Goal: Task Accomplishment & Management: Manage account settings

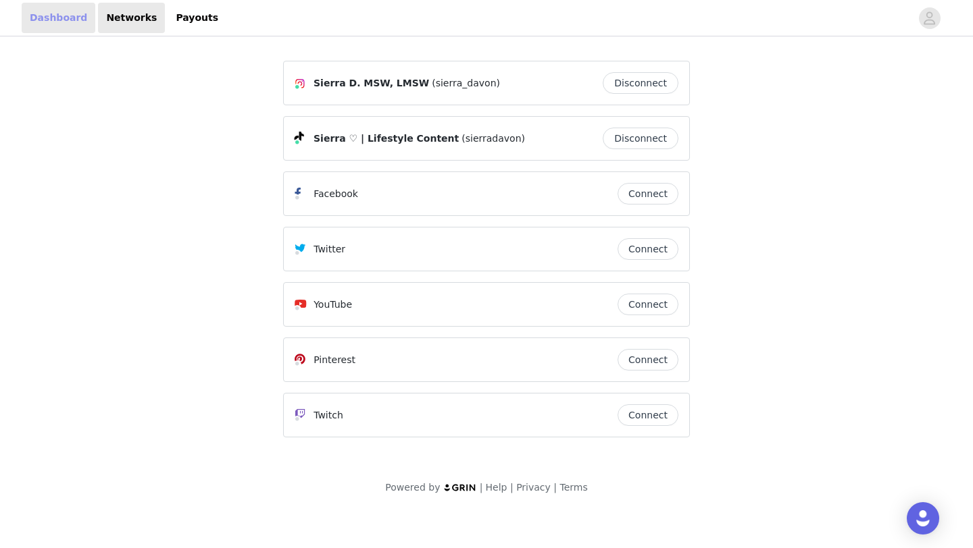
click at [57, 17] on link "Dashboard" at bounding box center [59, 18] width 74 height 30
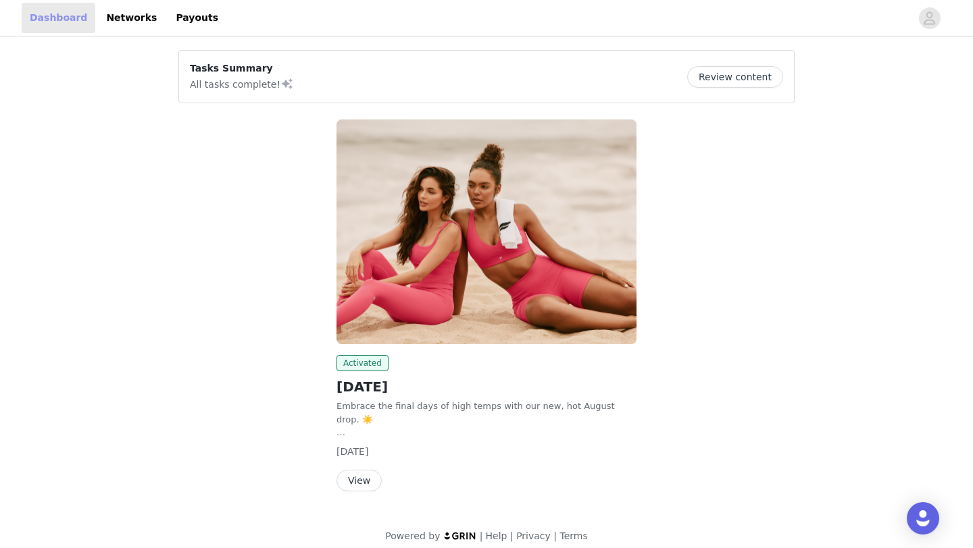
scroll to position [11, 0]
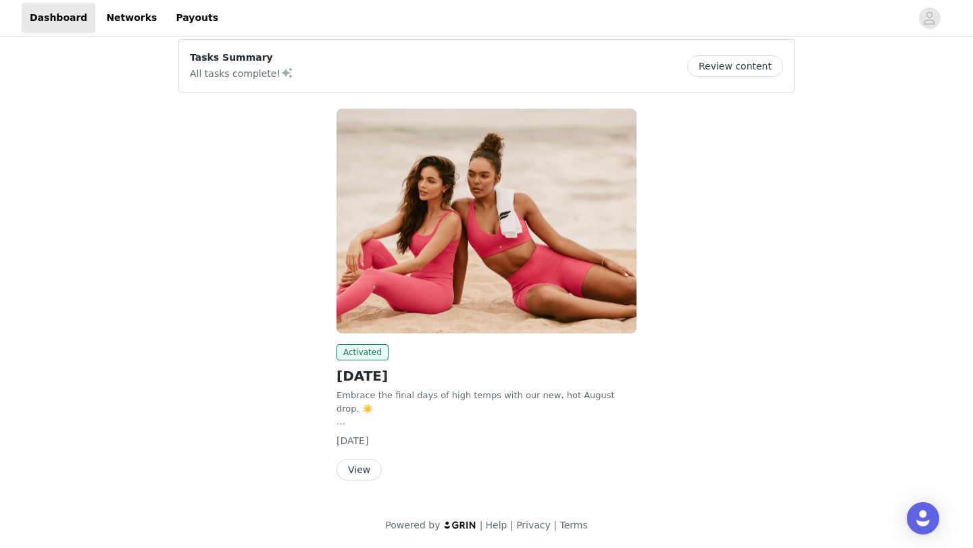
click at [765, 62] on button "Review content" at bounding box center [735, 66] width 96 height 22
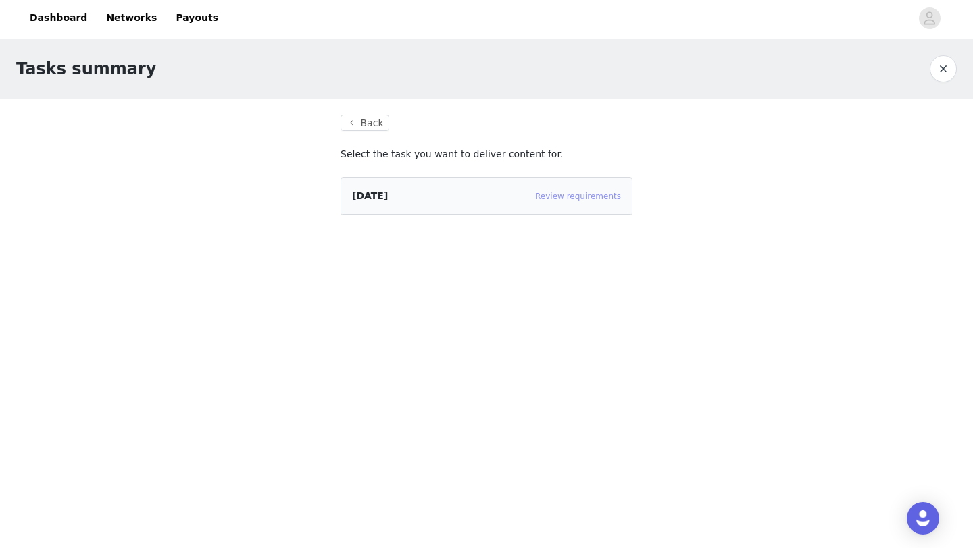
click at [592, 196] on link "Review requirements" at bounding box center [578, 196] width 86 height 9
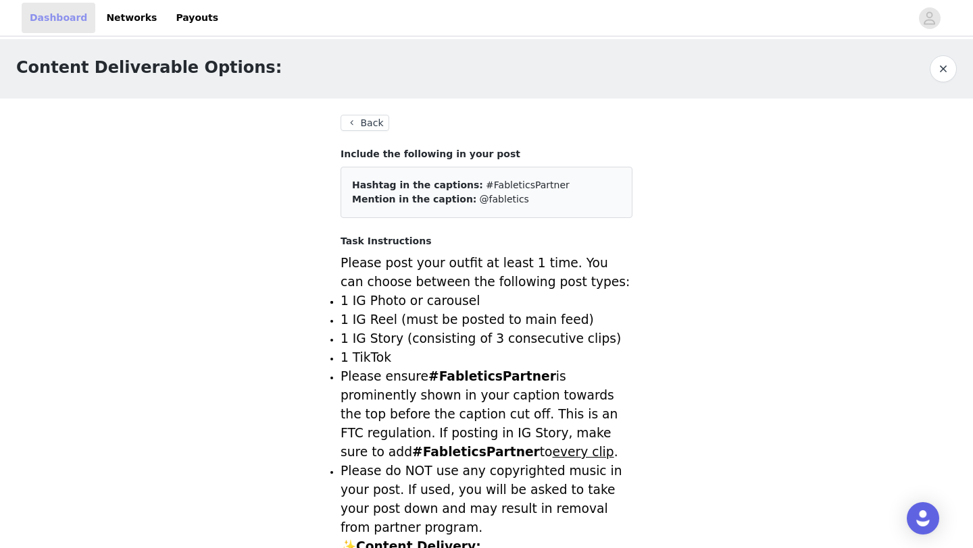
click at [50, 15] on link "Dashboard" at bounding box center [59, 18] width 74 height 30
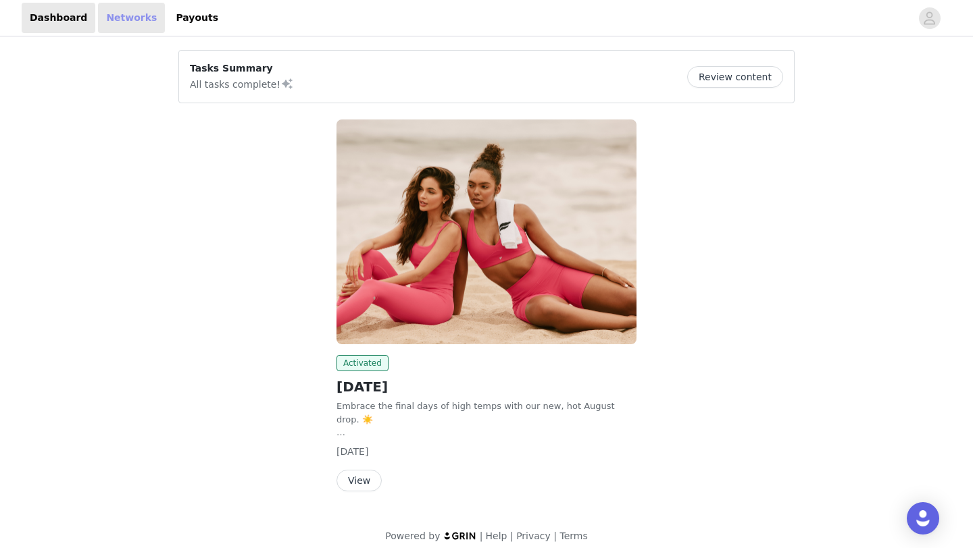
click at [114, 14] on link "Networks" at bounding box center [131, 18] width 67 height 30
